Goal: Task Accomplishment & Management: Manage account settings

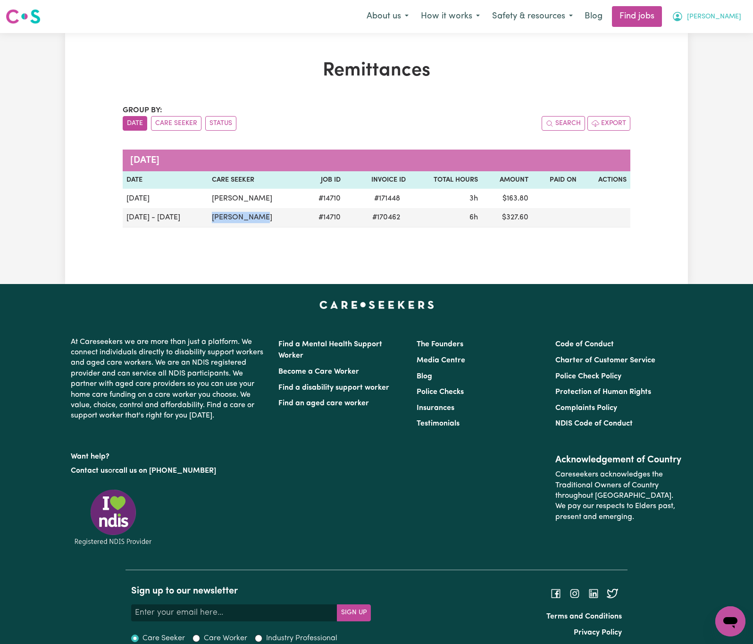
click at [723, 16] on span "[PERSON_NAME]" at bounding box center [714, 17] width 54 height 10
click at [704, 76] on link "Logout" at bounding box center [709, 72] width 75 height 18
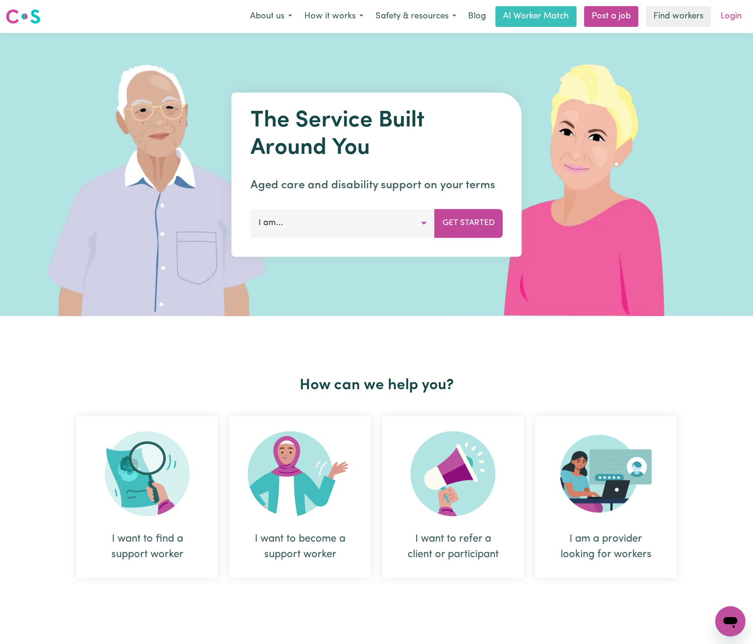
click at [733, 15] on link "Login" at bounding box center [730, 16] width 33 height 21
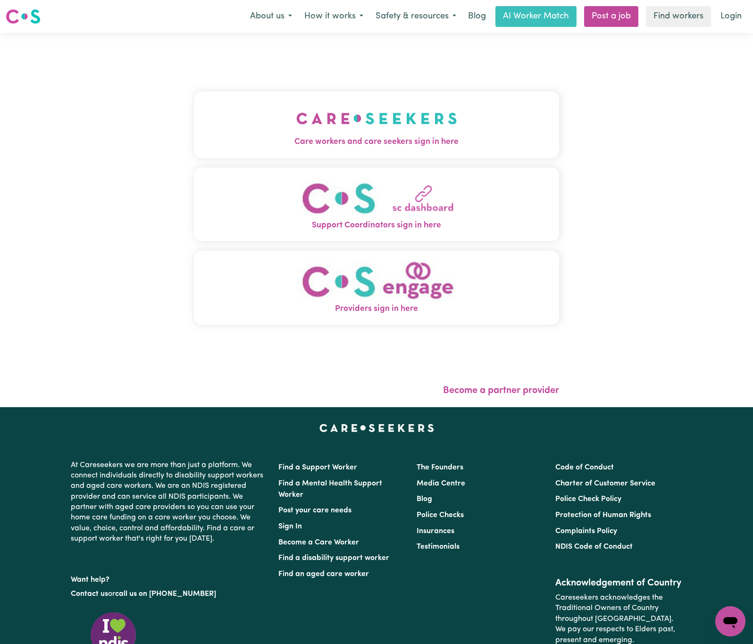
click at [335, 112] on img "Care workers and care seekers sign in here" at bounding box center [376, 118] width 161 height 35
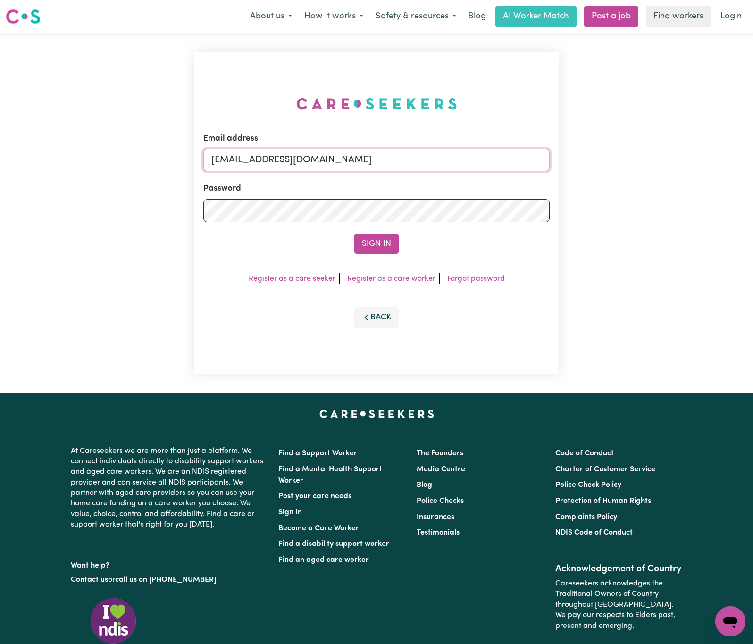
click at [265, 155] on input "[EMAIL_ADDRESS][DOMAIN_NAME]" at bounding box center [376, 160] width 346 height 23
drag, startPoint x: 262, startPoint y: 158, endPoint x: 573, endPoint y: 161, distance: 311.7
click at [573, 161] on div "Email address [EMAIL_ADDRESS][DOMAIN_NAME] Password Sign In Register as a care …" at bounding box center [376, 213] width 753 height 360
paste input "enjaminJaenschEmpowrd"
type input "[EMAIL_ADDRESS][DOMAIN_NAME]"
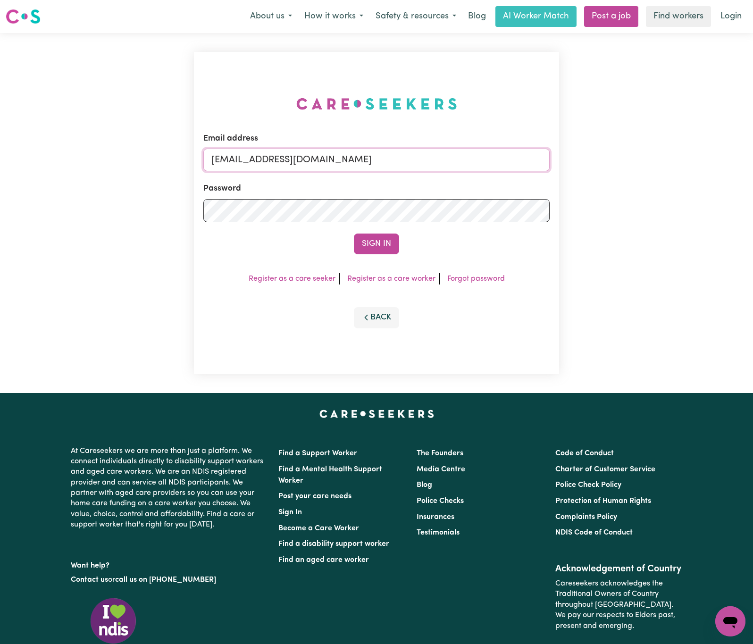
click at [354, 233] on button "Sign In" at bounding box center [376, 243] width 45 height 21
